Goal: Navigation & Orientation: Find specific page/section

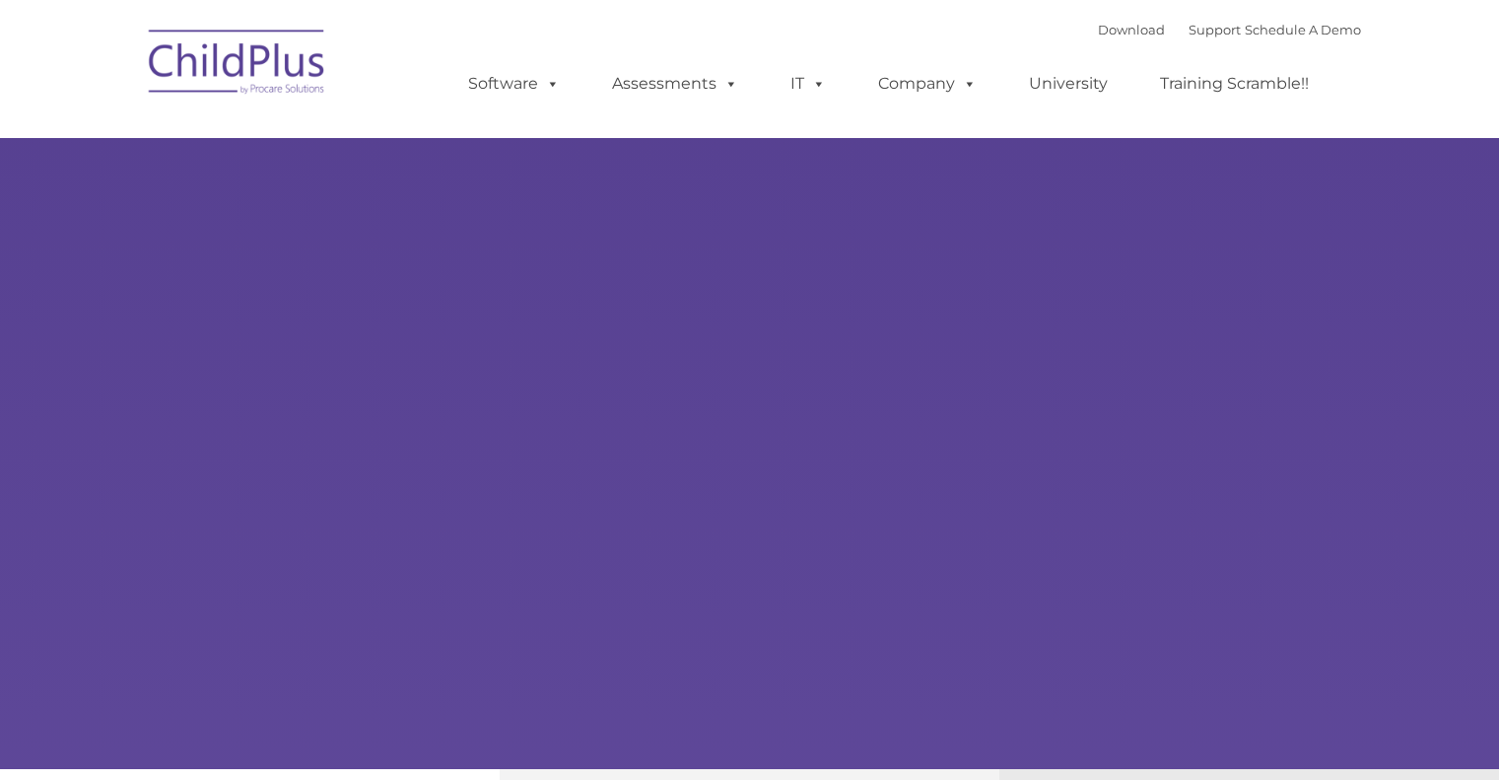
type input ""
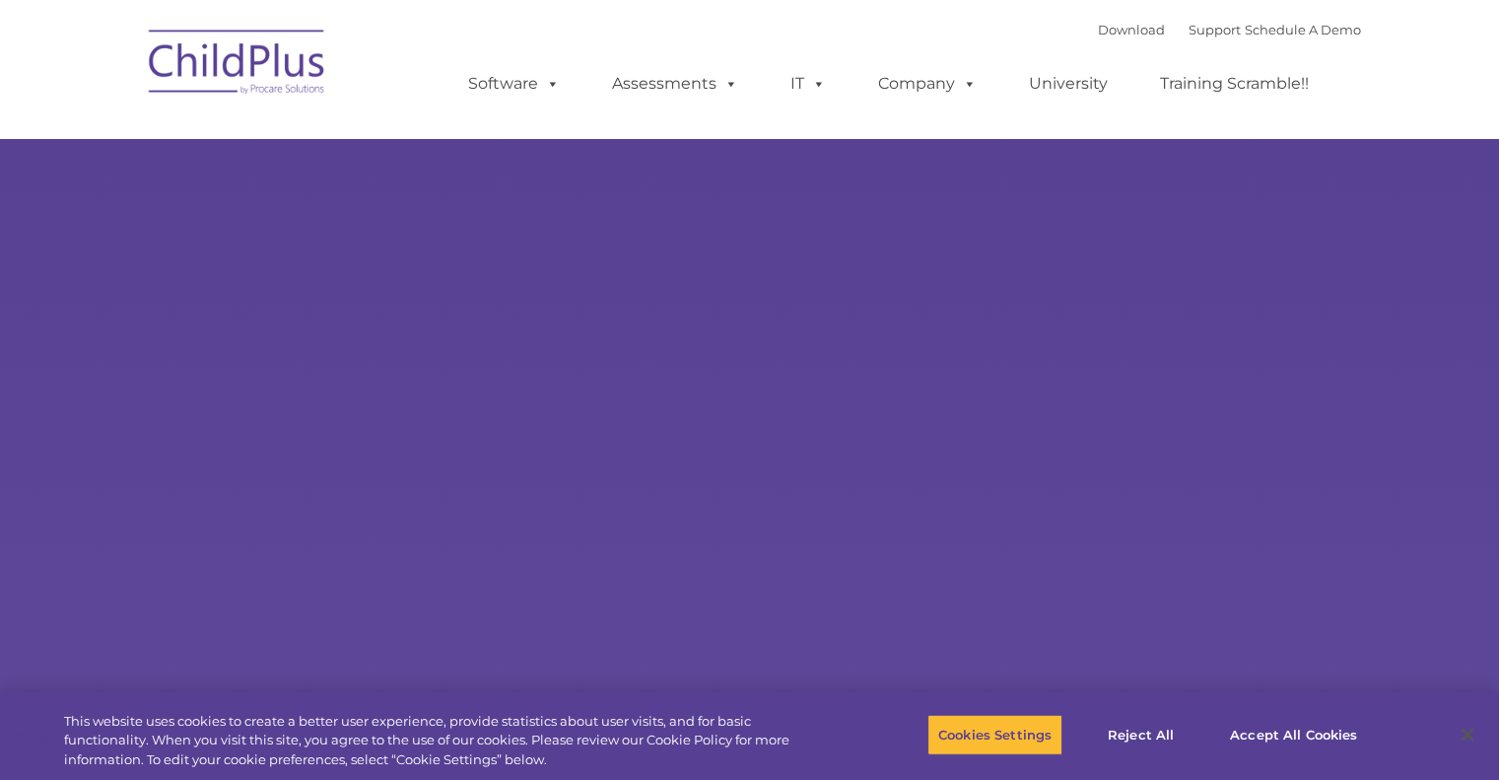
select select "MEDIUM"
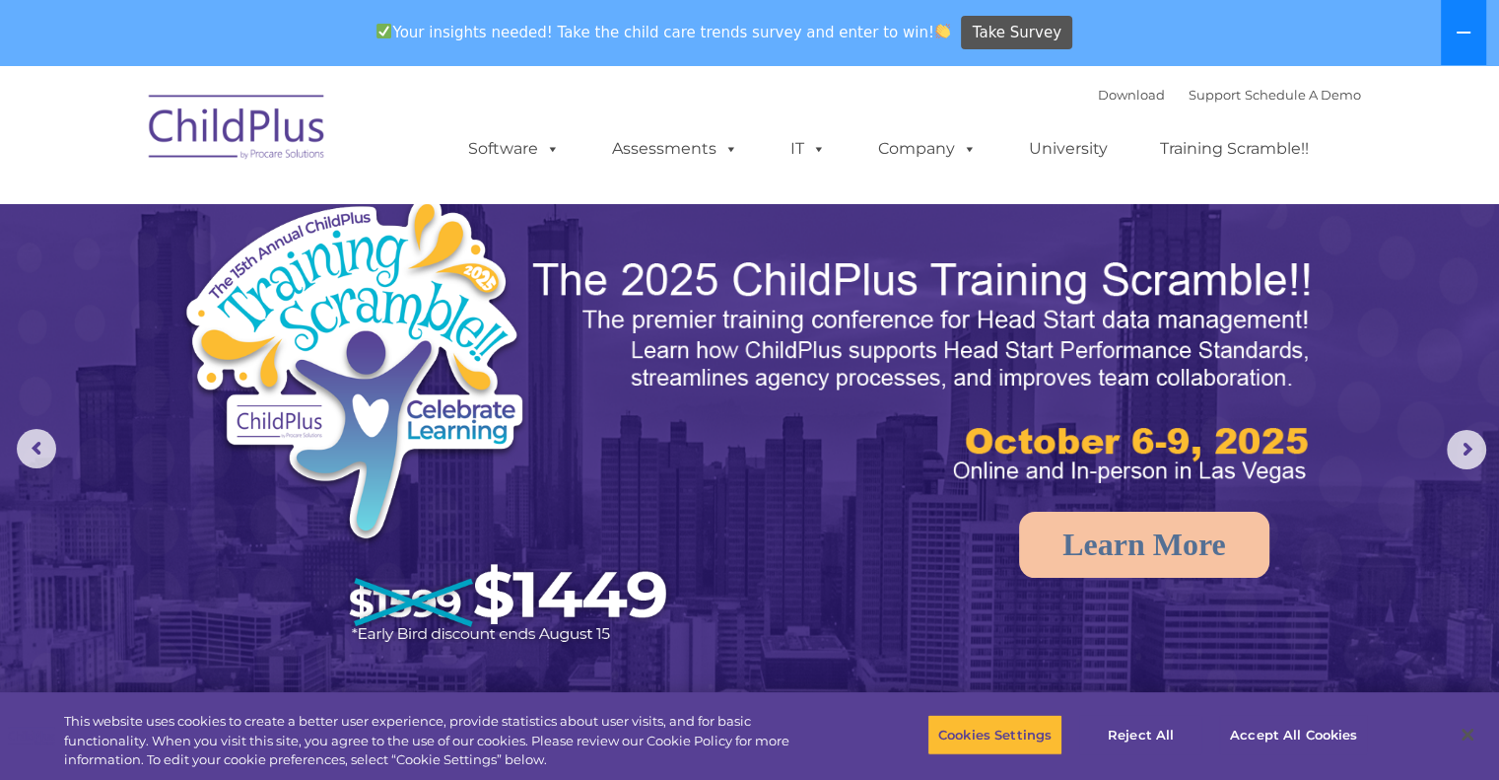
click at [1467, 34] on icon at bounding box center [1464, 33] width 16 height 16
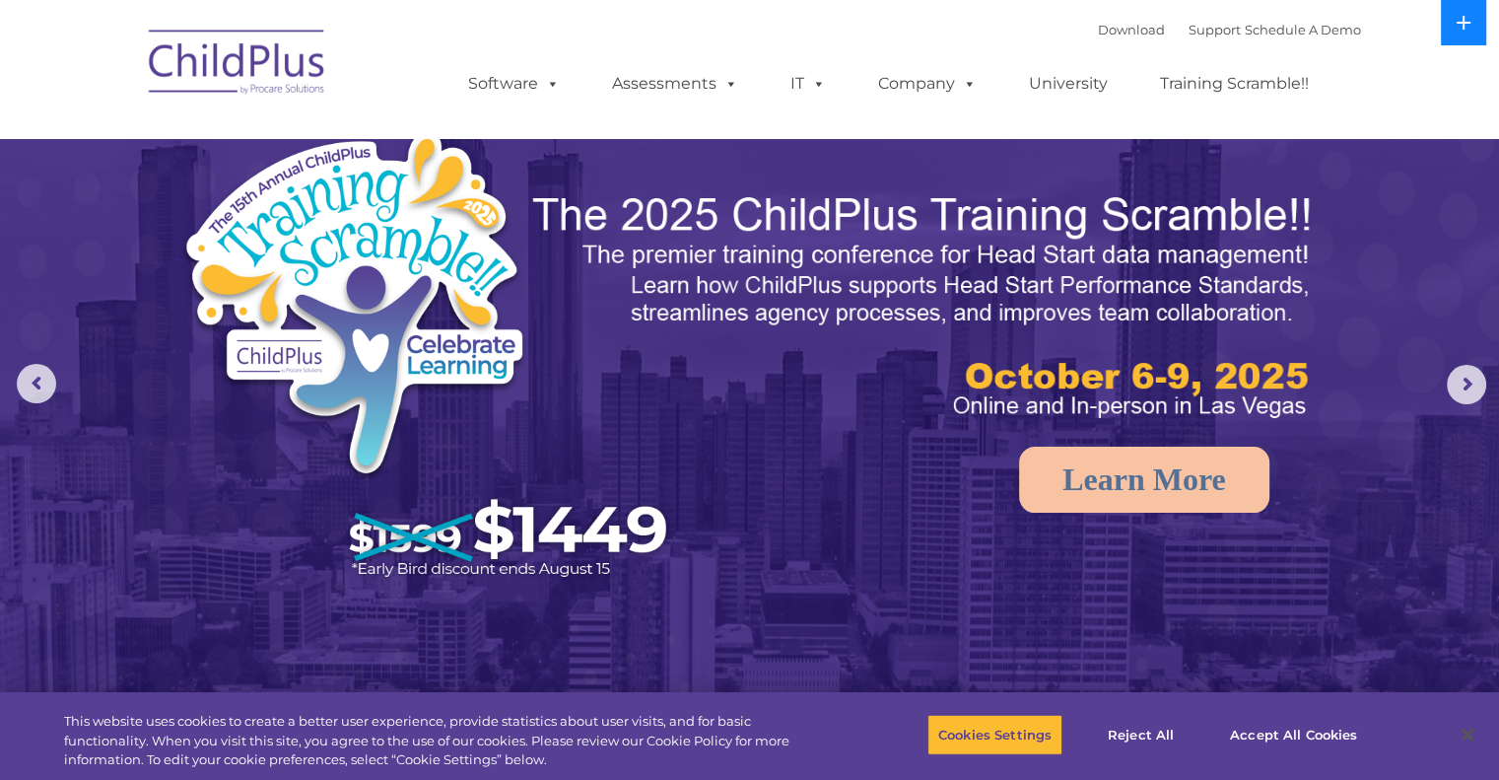
click at [1467, 34] on button at bounding box center [1463, 22] width 45 height 45
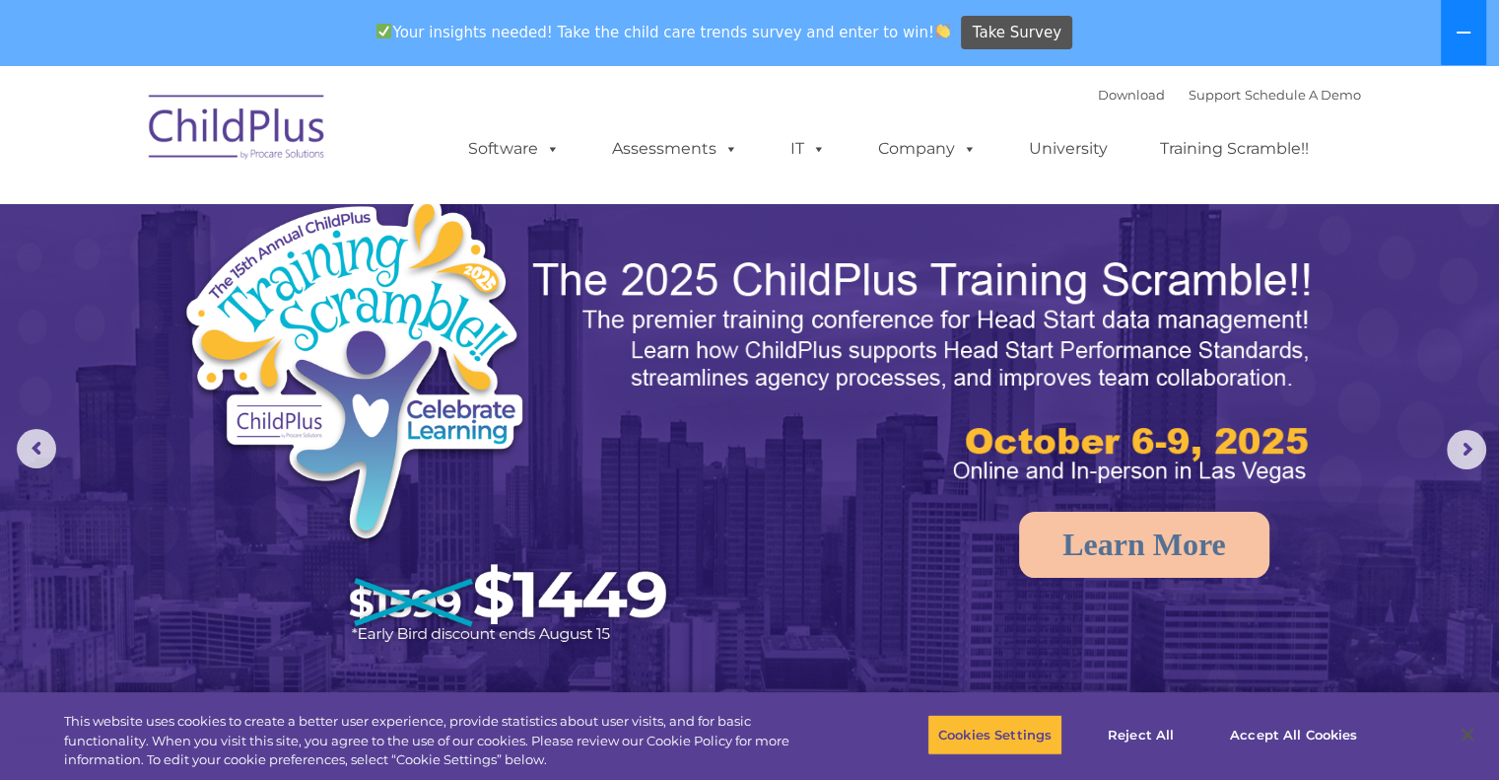
click at [1467, 34] on icon at bounding box center [1464, 33] width 16 height 16
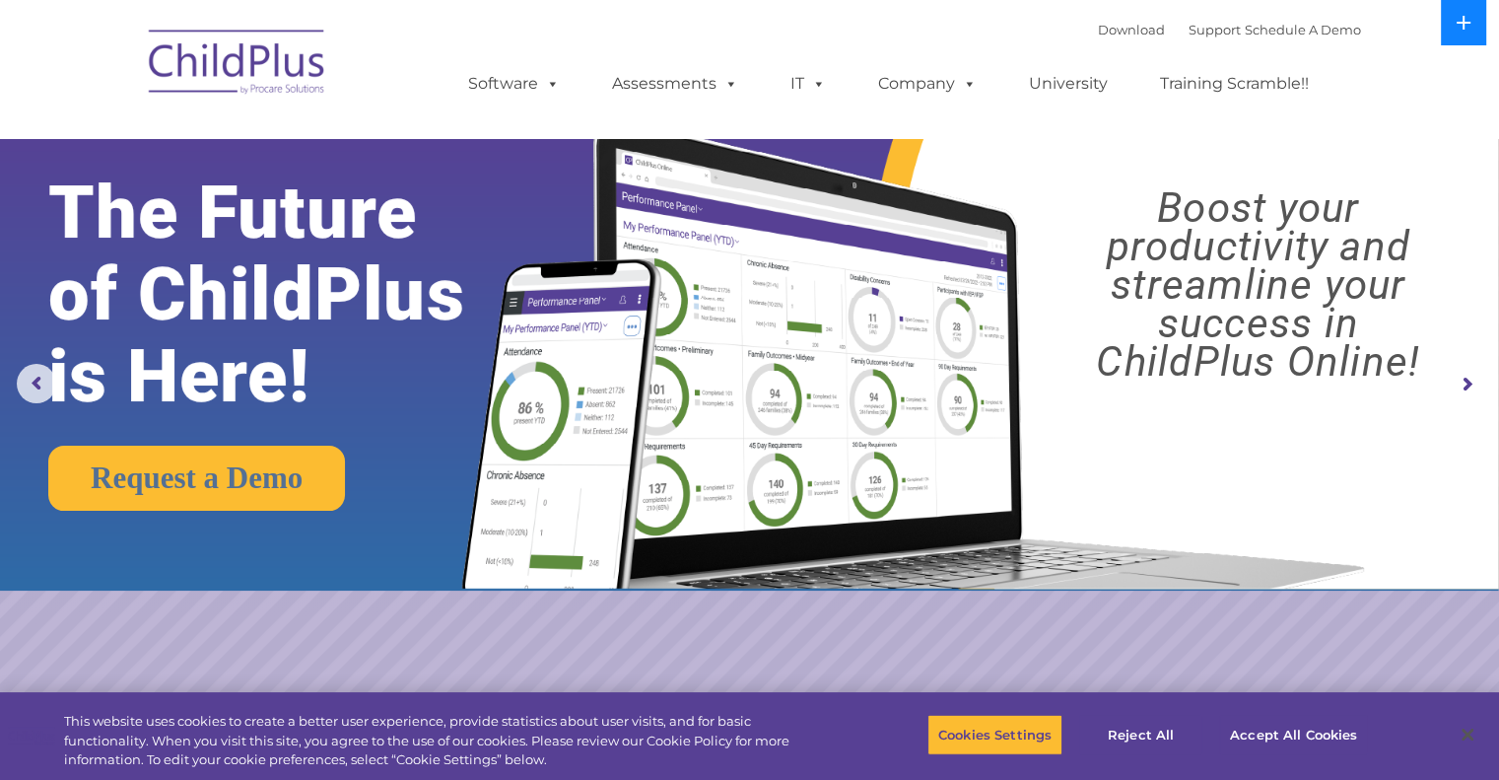
click at [1467, 34] on button at bounding box center [1463, 22] width 45 height 45
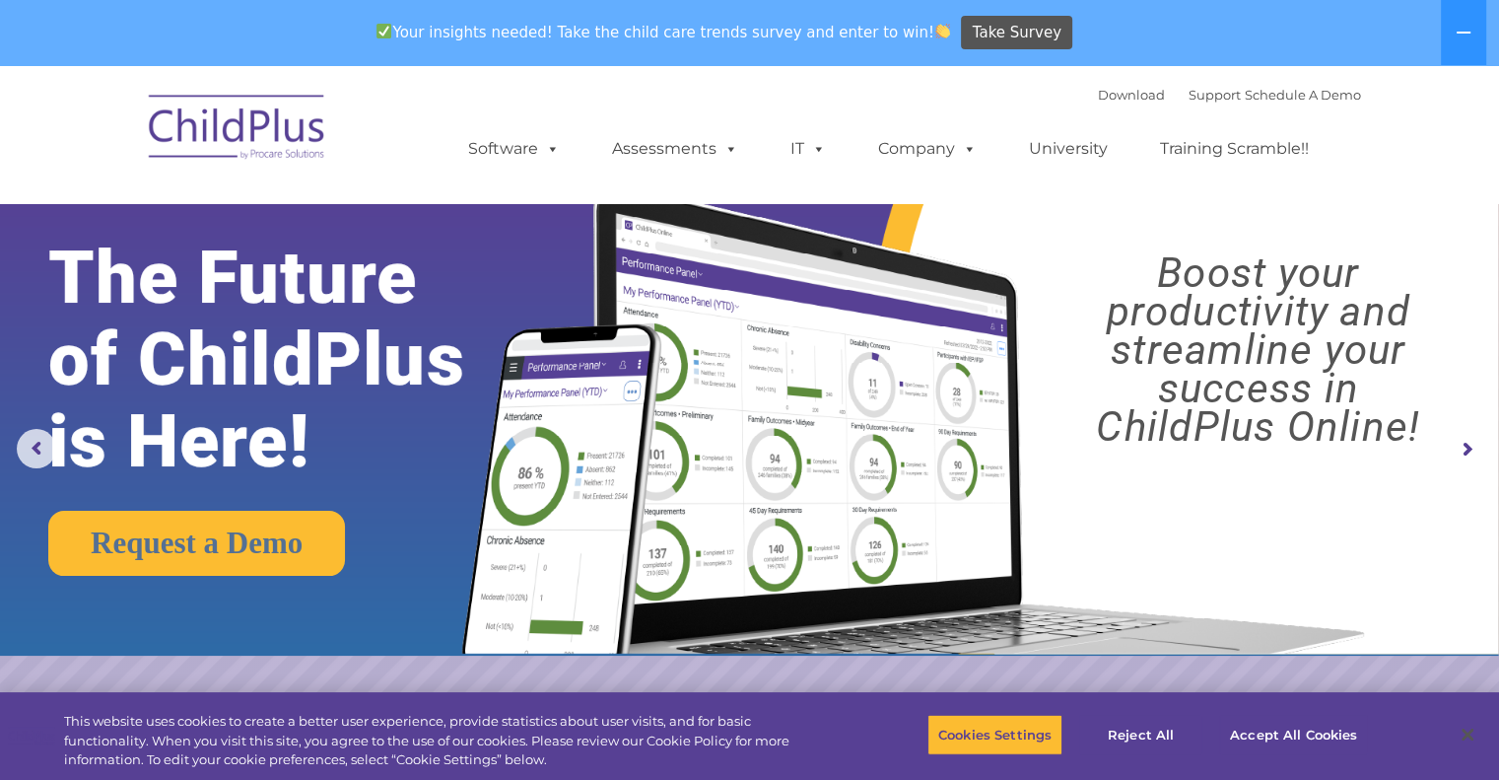
click at [1471, 446] on rs-arrow at bounding box center [1466, 449] width 39 height 39
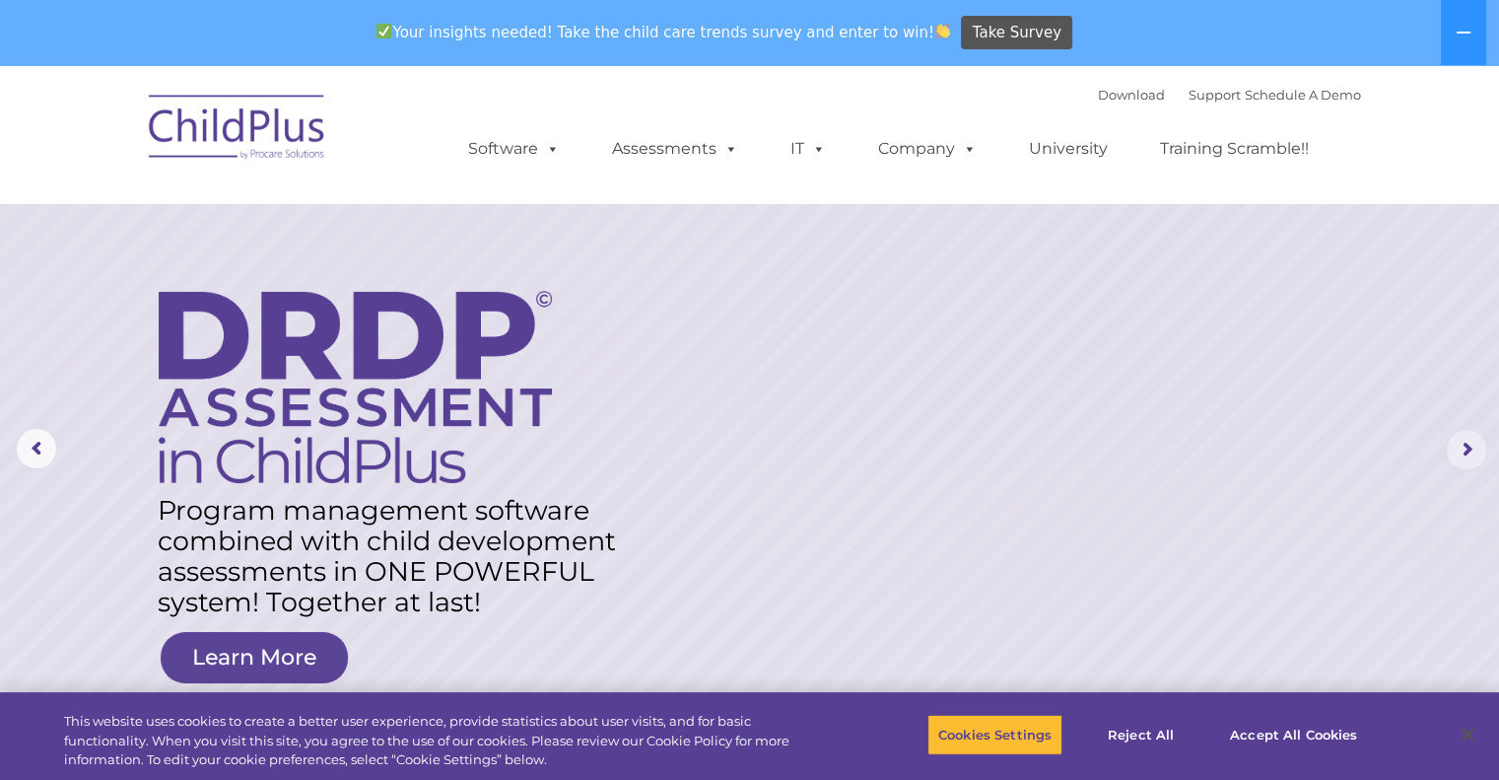
click at [1471, 446] on rs-arrow at bounding box center [1466, 449] width 39 height 39
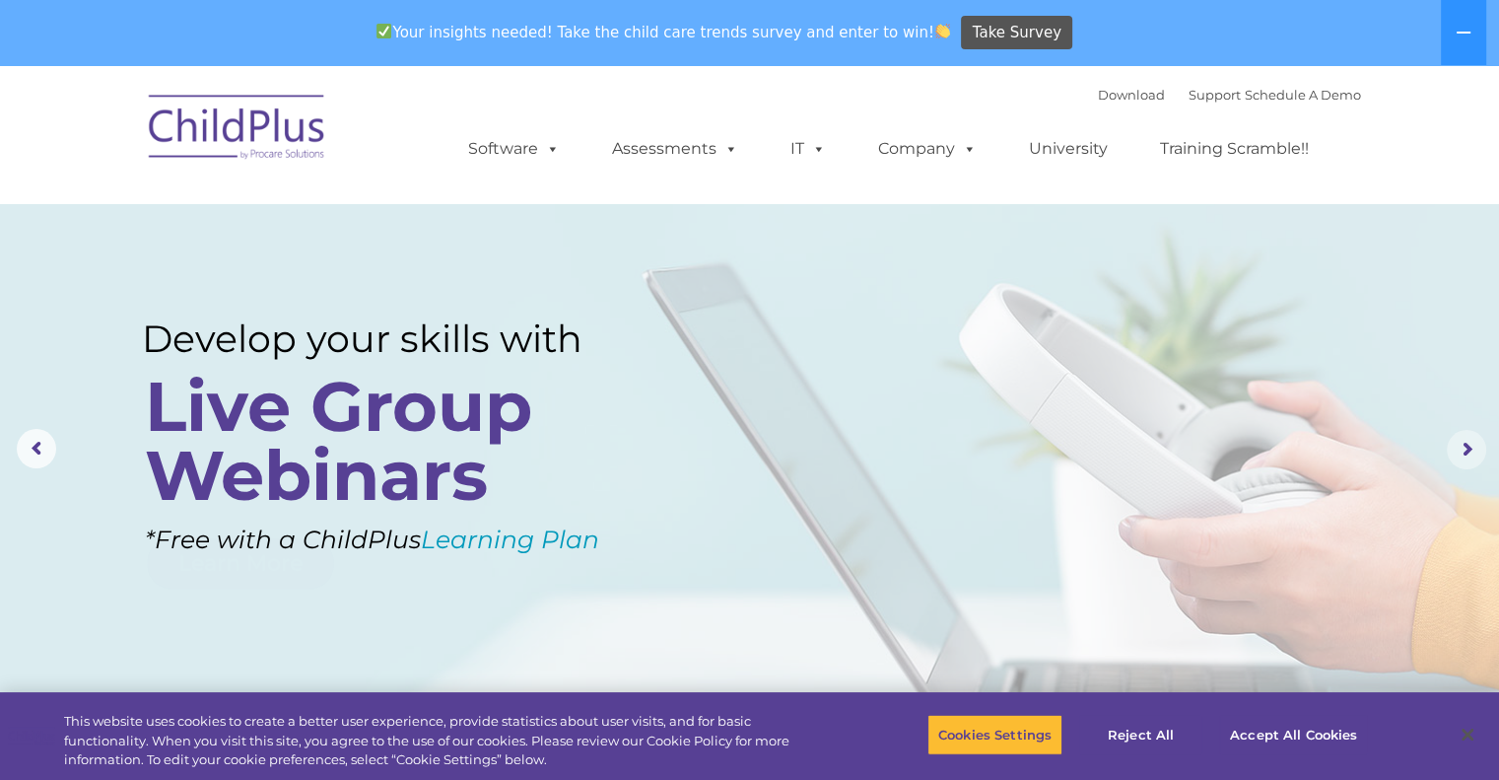
click at [1471, 446] on rs-arrow at bounding box center [1466, 449] width 39 height 39
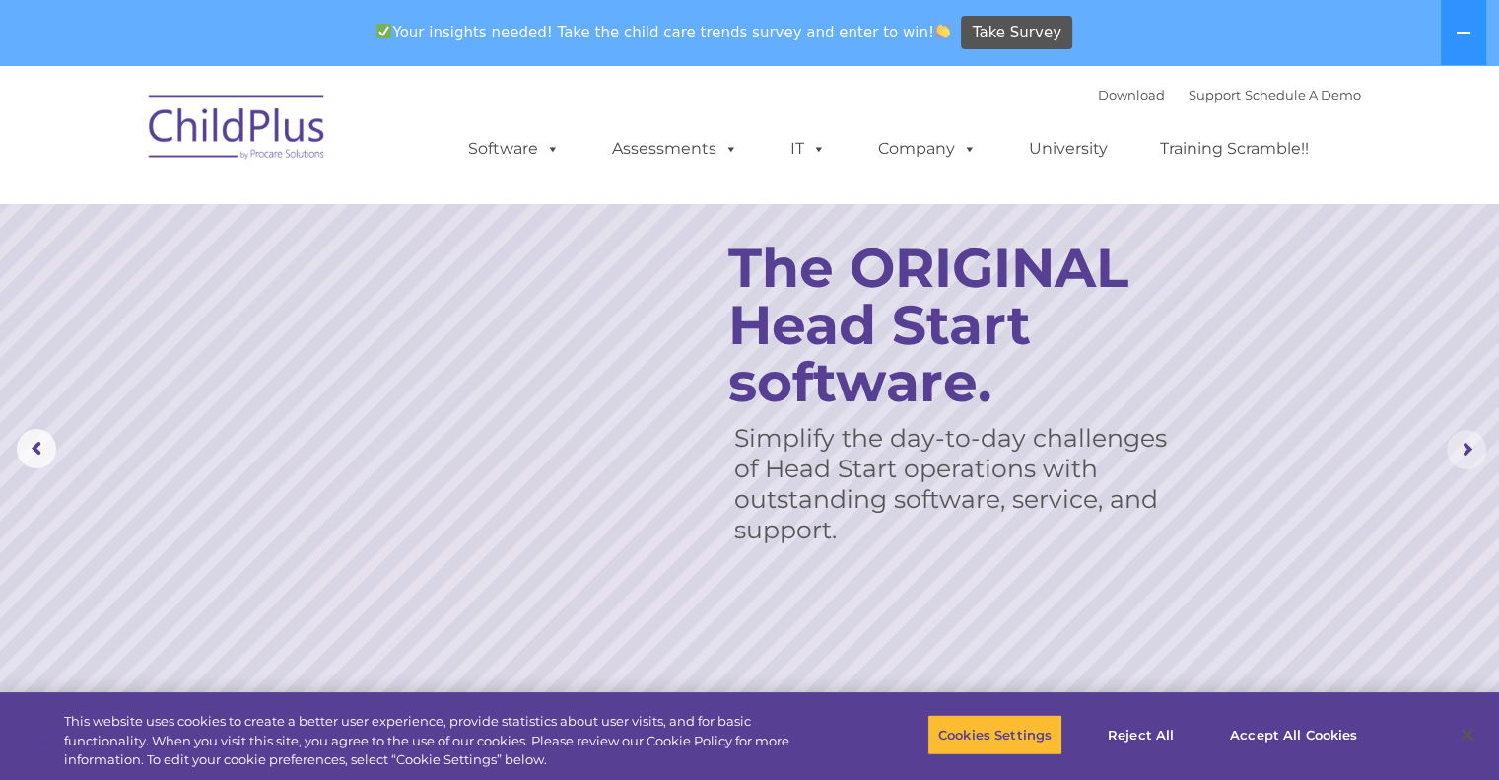
click at [1471, 446] on rs-arrow at bounding box center [1466, 449] width 39 height 39
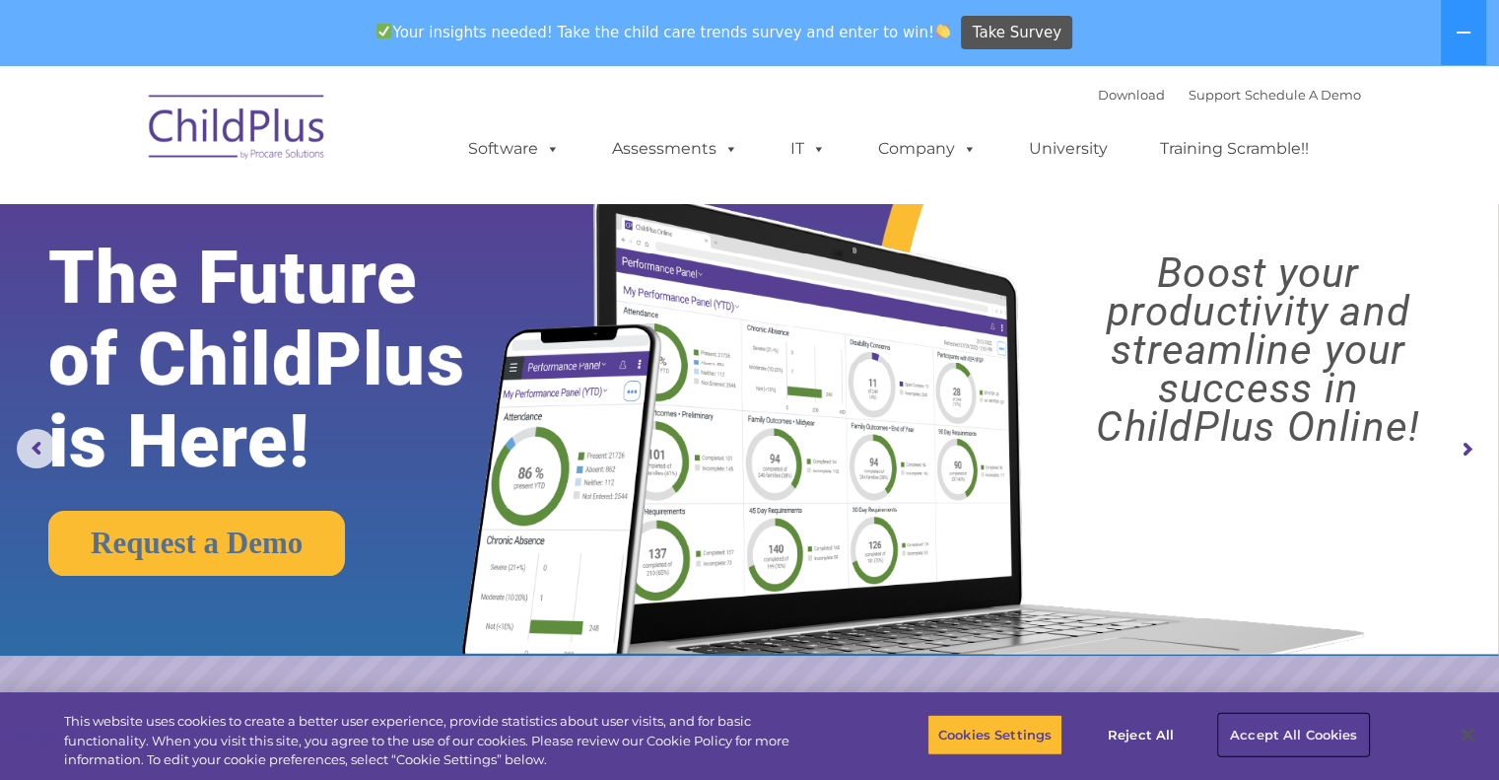
click at [1281, 732] on button "Accept All Cookies" at bounding box center [1293, 734] width 149 height 41
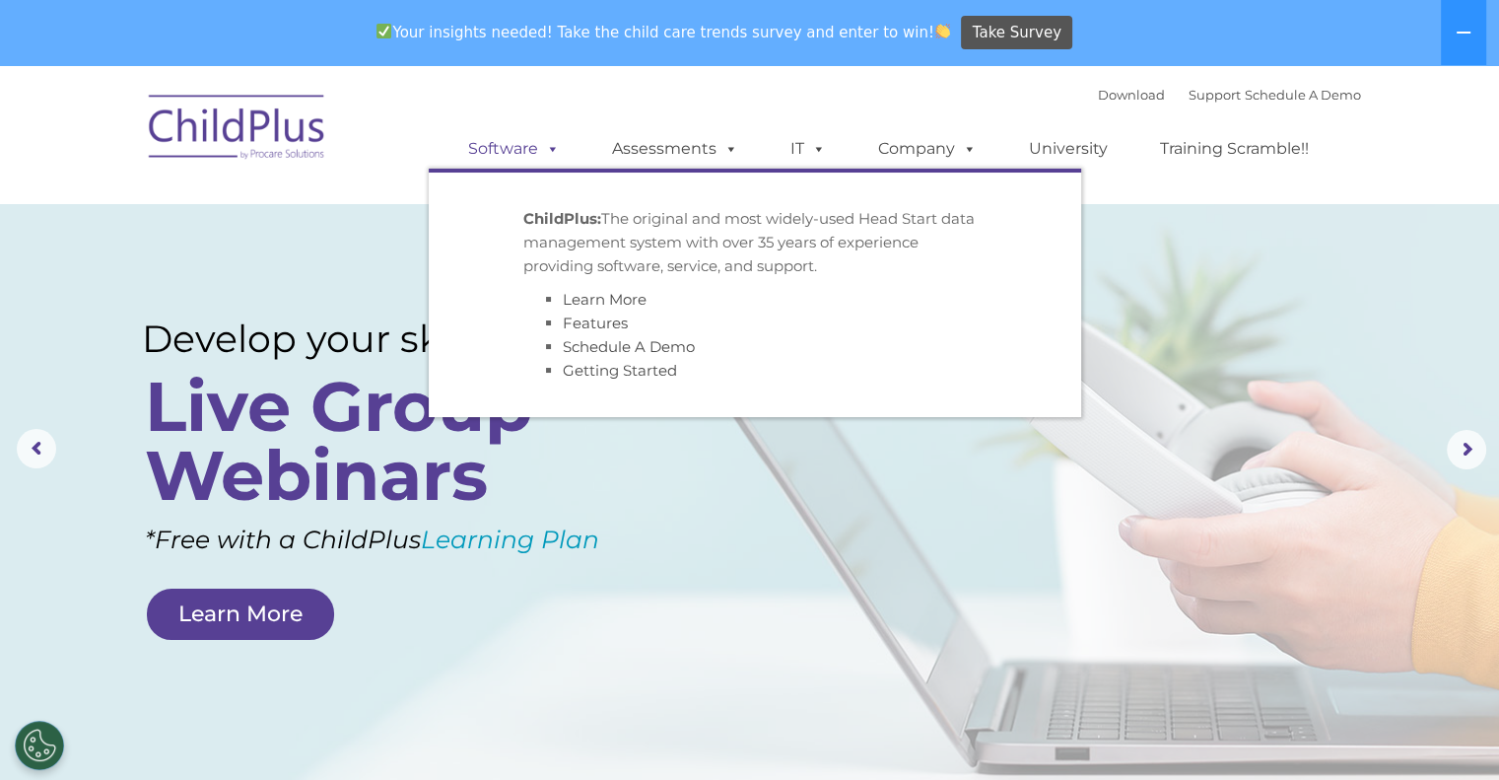
click at [556, 152] on span at bounding box center [549, 148] width 22 height 19
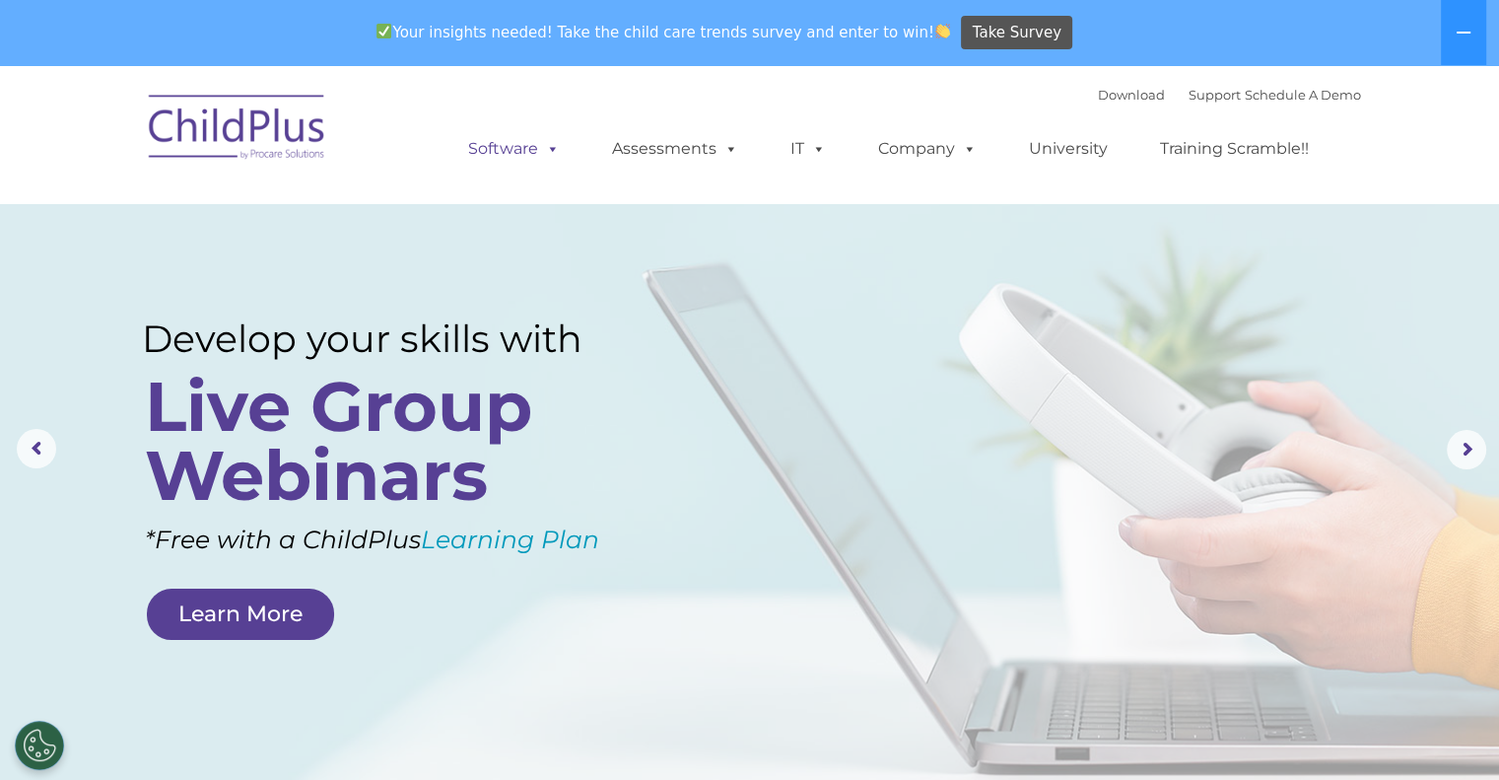
click at [556, 152] on span at bounding box center [549, 148] width 22 height 19
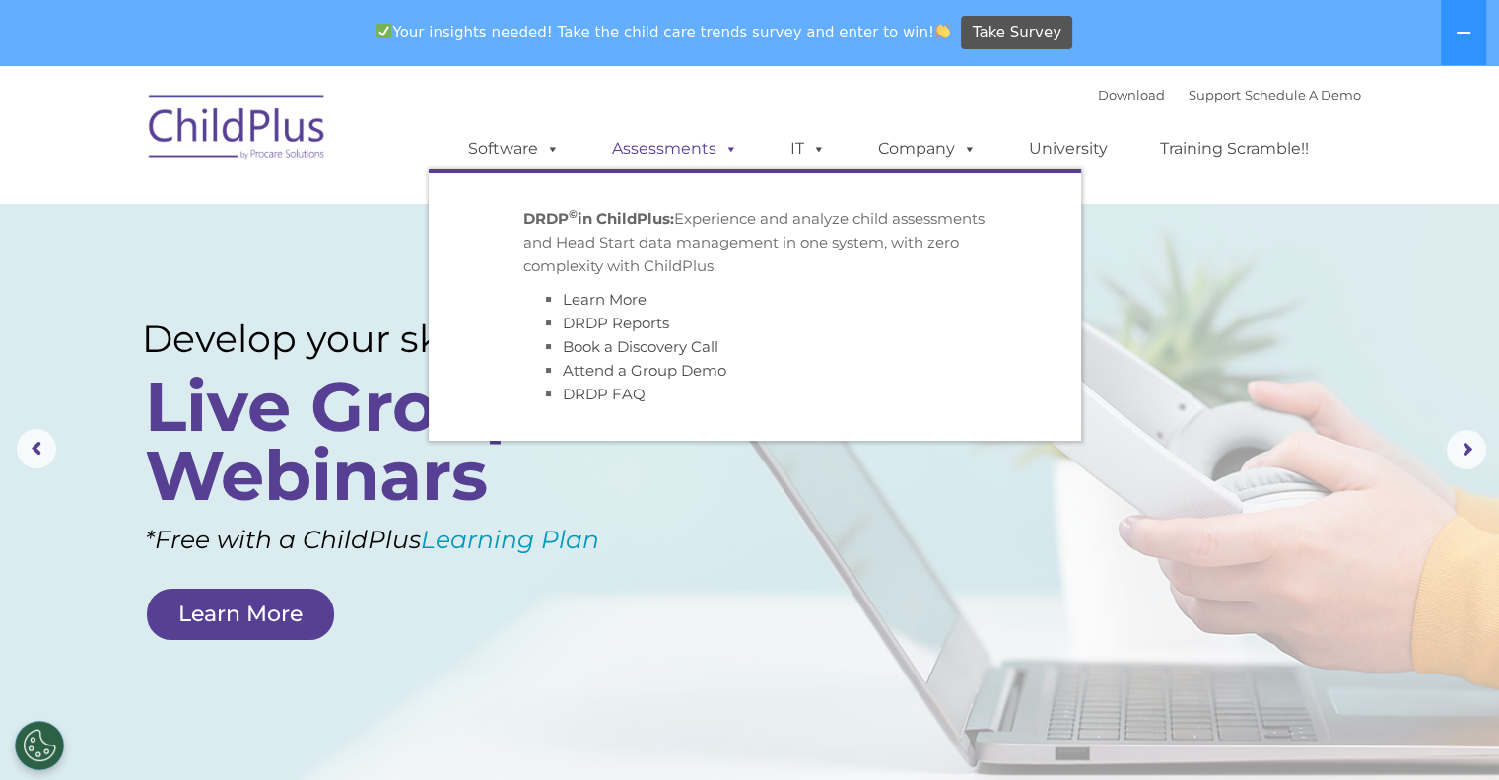
click at [735, 156] on span at bounding box center [728, 148] width 22 height 19
